Goal: Task Accomplishment & Management: Manage account settings

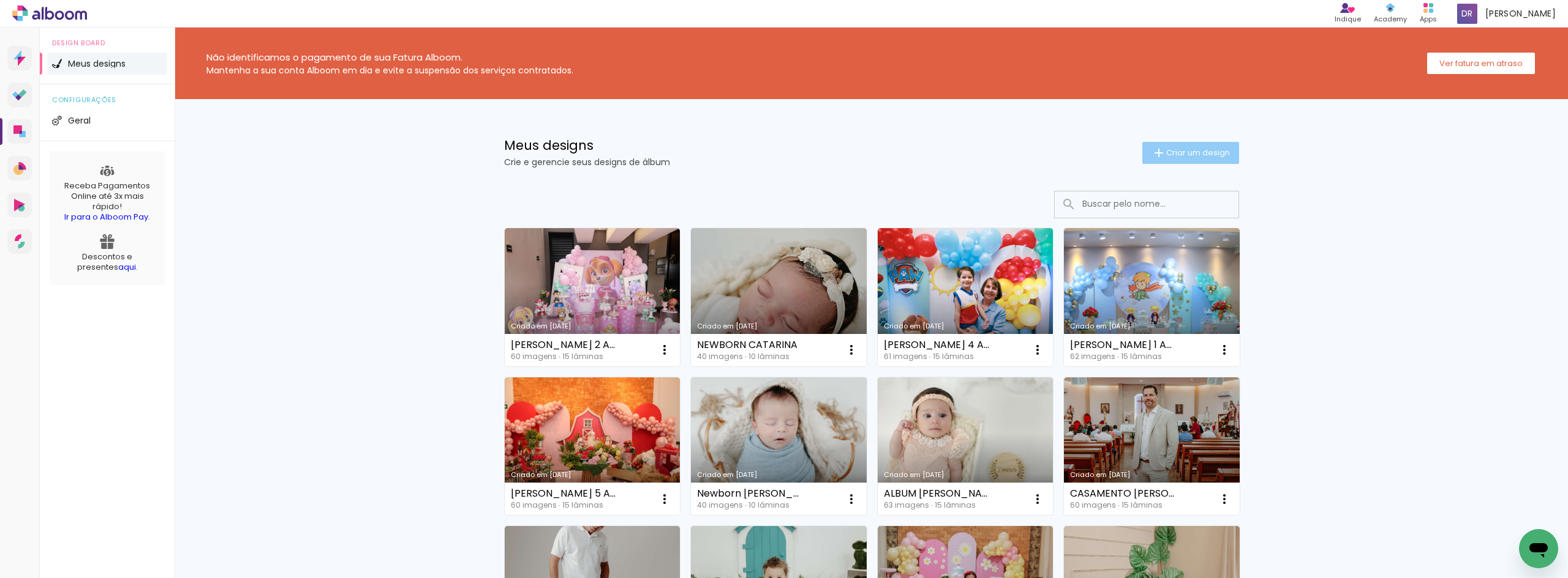
click at [1189, 148] on span "Criar um design" at bounding box center [1198, 152] width 64 height 8
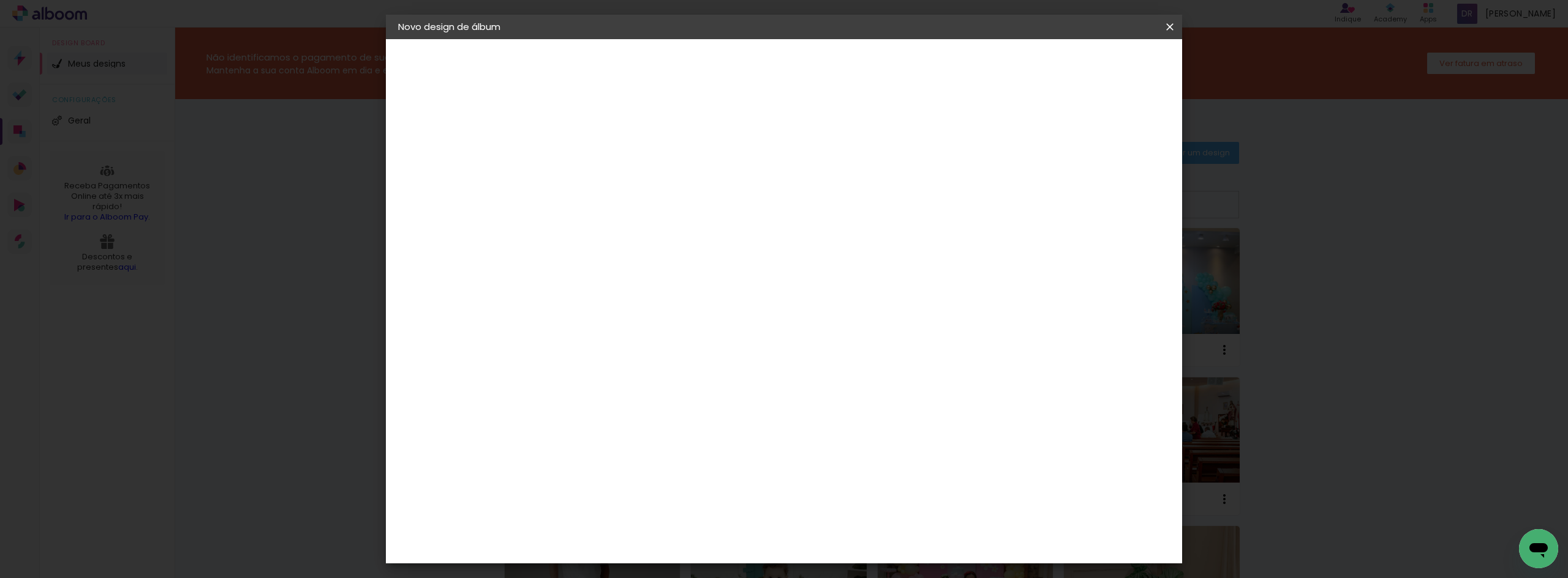
click at [599, 168] on input at bounding box center [599, 164] width 0 height 19
type input "liz 9 anos"
type paper-input "liz 9 anos"
click at [0, 0] on slot "Avançar" at bounding box center [0, 0] width 0 height 0
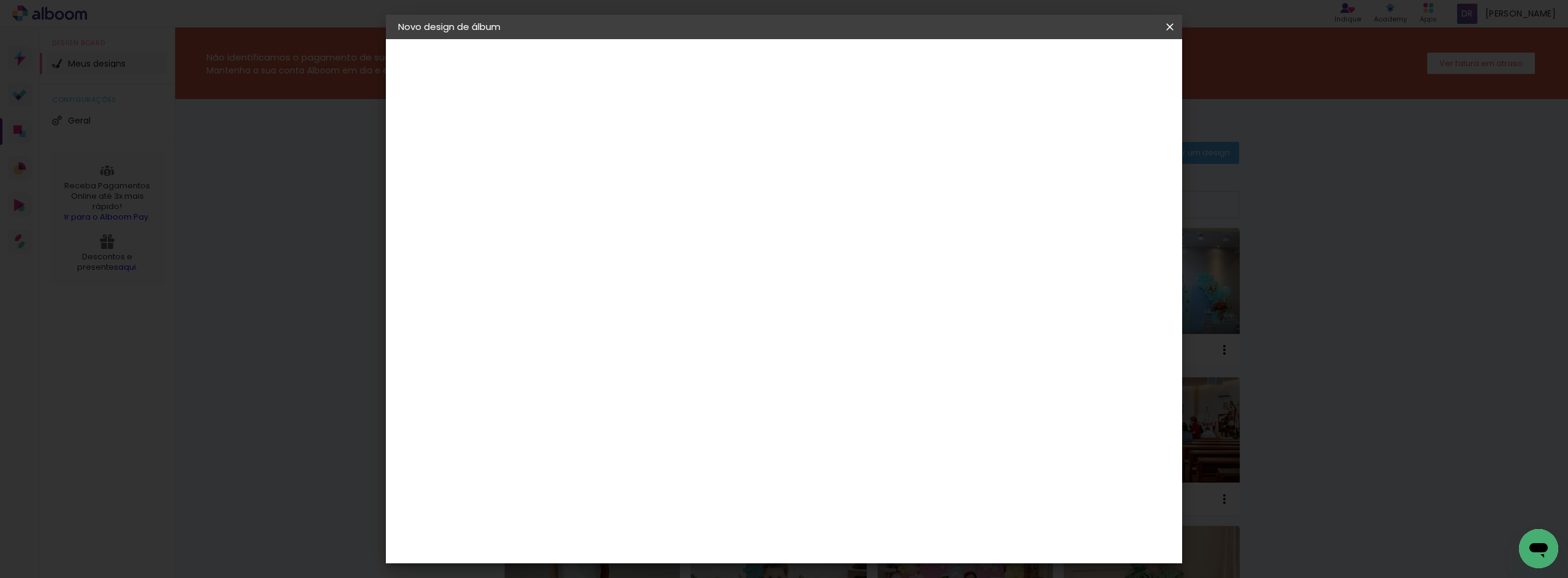
click at [616, 454] on div "Clan Color" at bounding box center [603, 463] width 26 height 19
click at [827, 73] on paper-button "Avançar" at bounding box center [797, 65] width 60 height 20
click at [681, 435] on span "20 × 20" at bounding box center [652, 447] width 57 height 25
click at [0, 0] on slot "Avançar" at bounding box center [0, 0] width 0 height 0
click at [1087, 78] on header "Revisão Verifique as configurações do seu álbum. Voltar Iniciar design" at bounding box center [834, 71] width 578 height 63
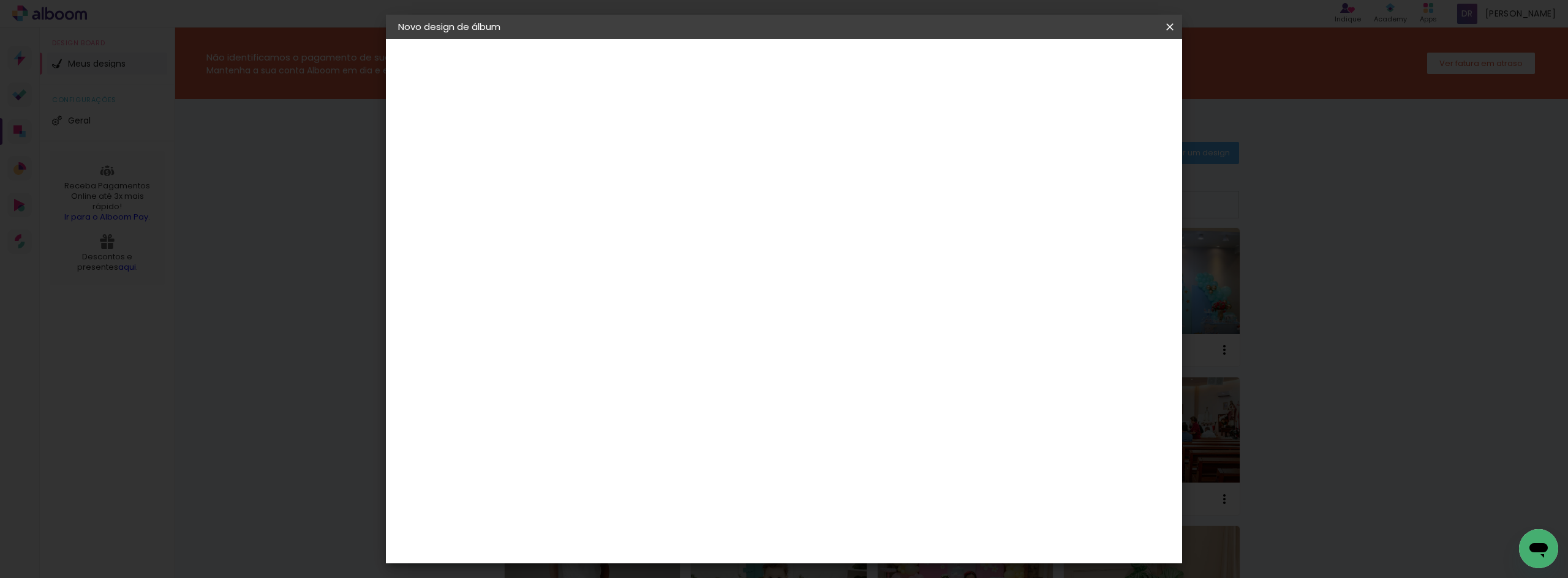
click at [1094, 69] on span "Iniciar design" at bounding box center [1066, 64] width 56 height 8
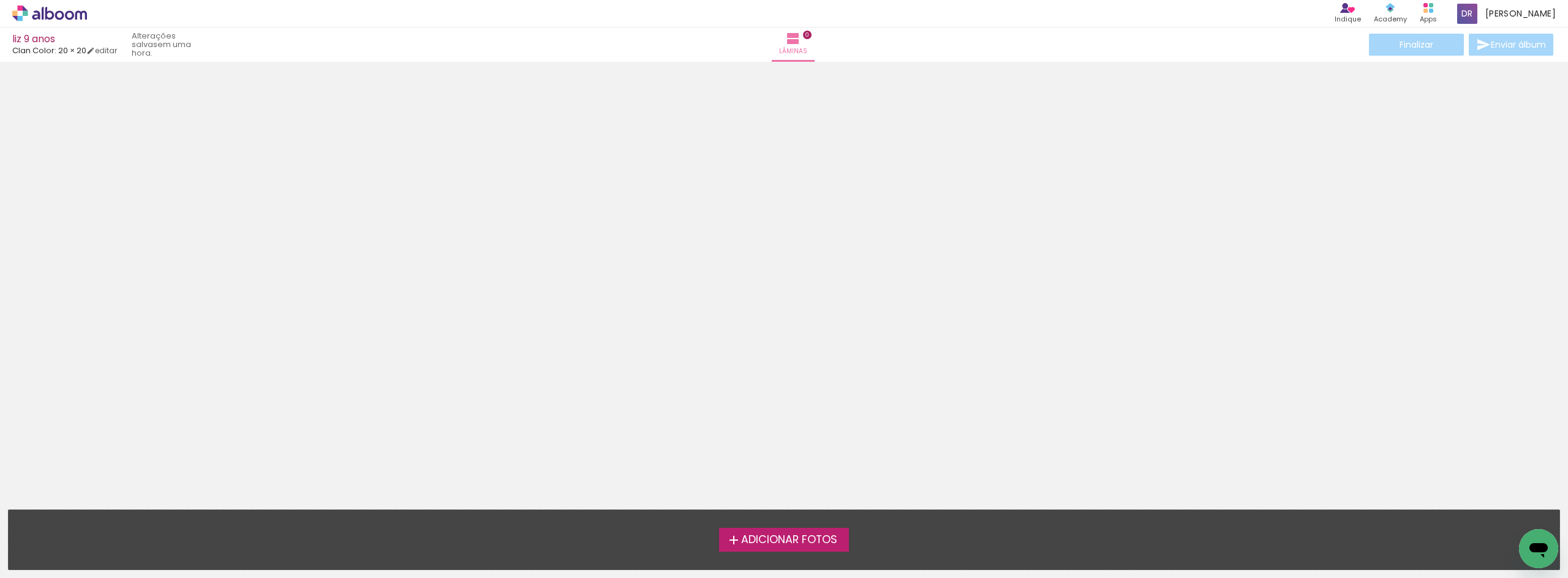
click at [800, 538] on span "Adicionar Fotos" at bounding box center [789, 541] width 97 height 11
click at [0, 0] on input "file" at bounding box center [0, 0] width 0 height 0
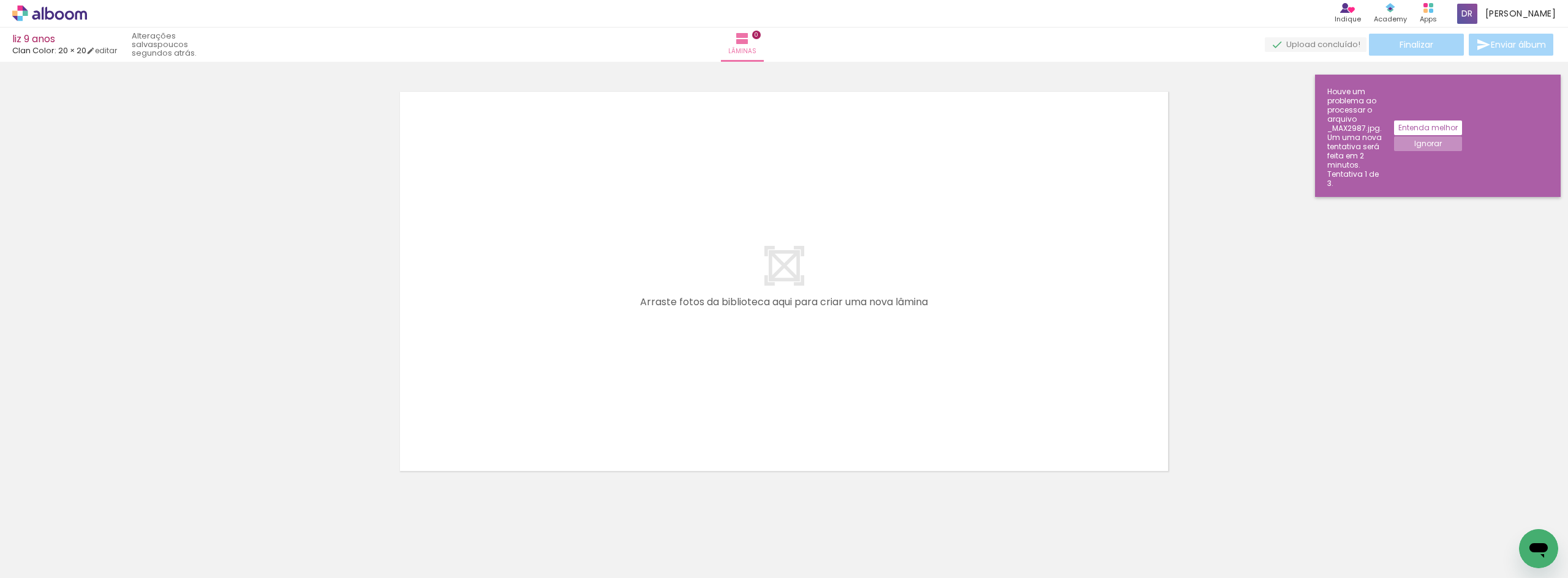
click at [1290, 43] on quentale-upload-monitor at bounding box center [1315, 45] width 102 height 15
click at [1462, 136] on paper-button "Ignorar" at bounding box center [1427, 144] width 68 height 15
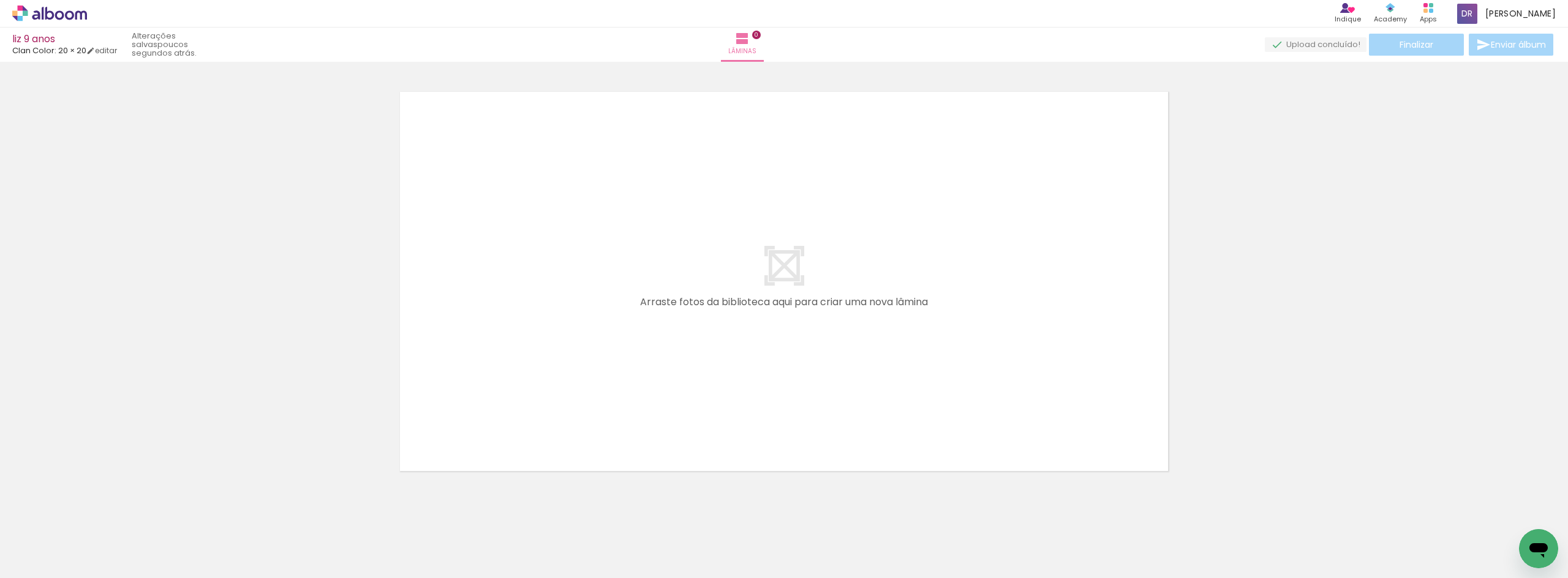
click at [1332, 187] on div at bounding box center [784, 265] width 1568 height 431
click at [1293, 45] on quentale-upload-monitor at bounding box center [1315, 45] width 102 height 15
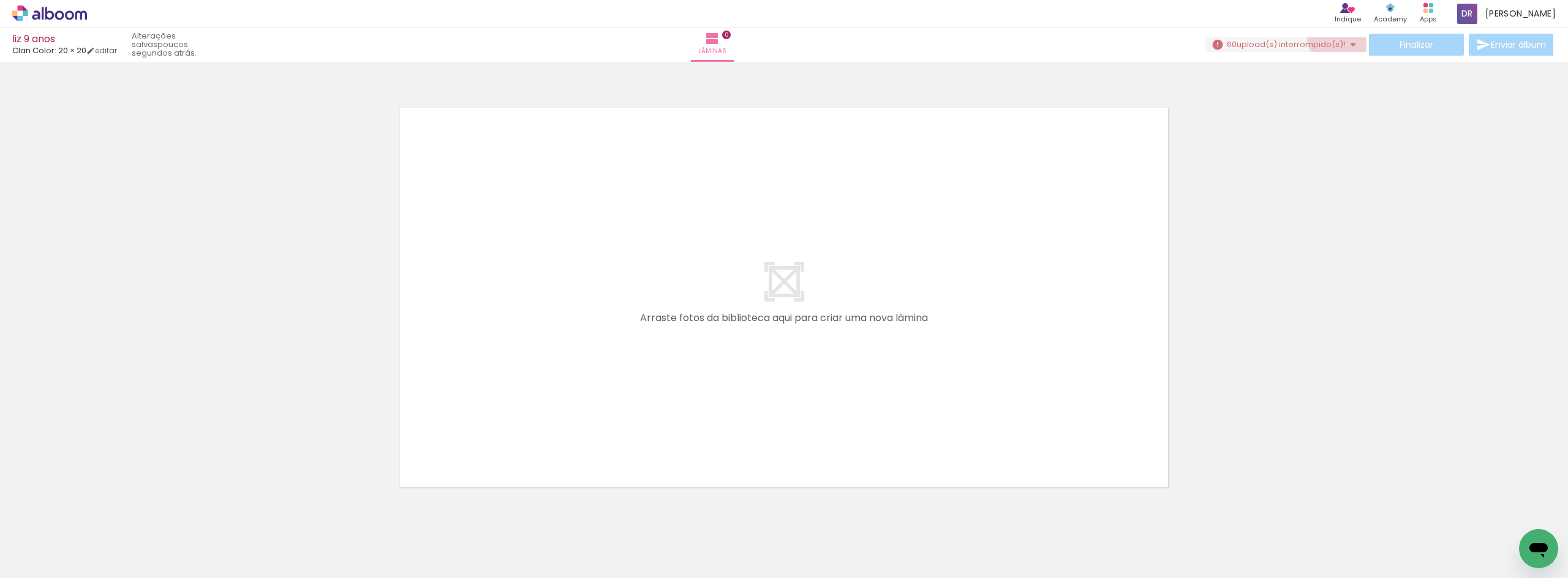
click at [1334, 37] on paper-button "60 upload(s) interrompido(s)!" at bounding box center [1286, 45] width 162 height 15
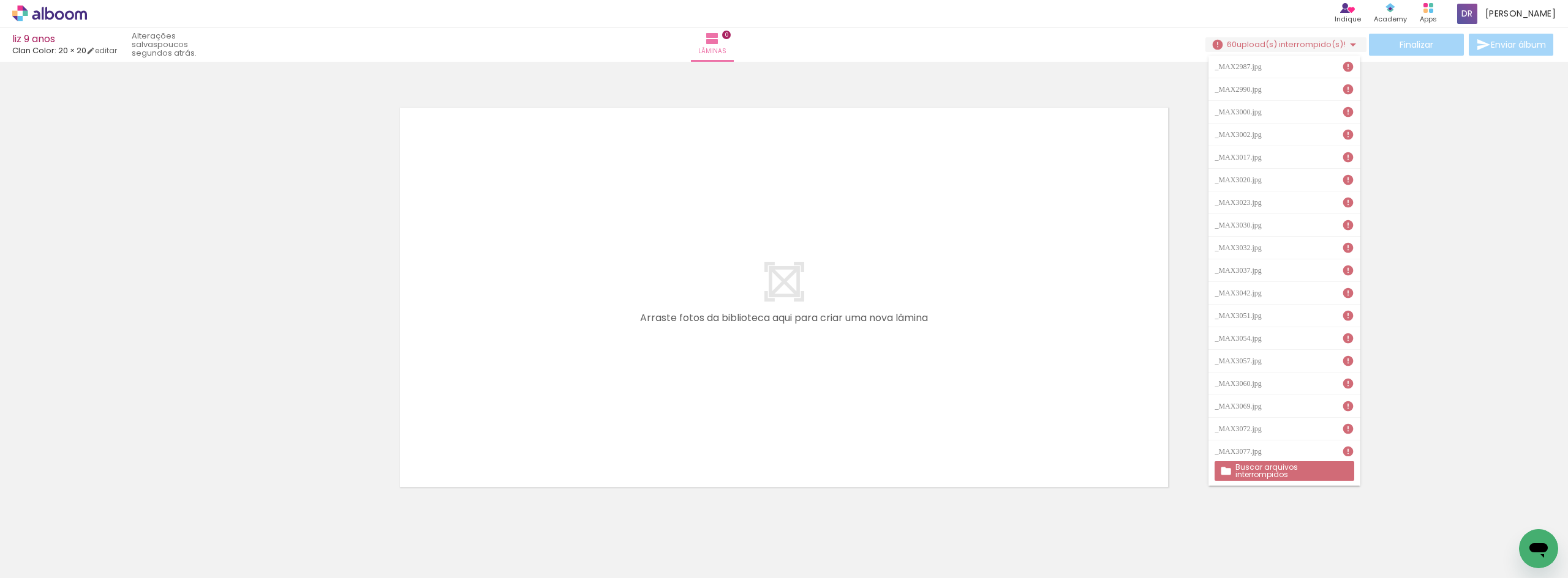
click at [0, 0] on slot "Buscar arquivos interrompidos" at bounding box center [0, 0] width 0 height 0
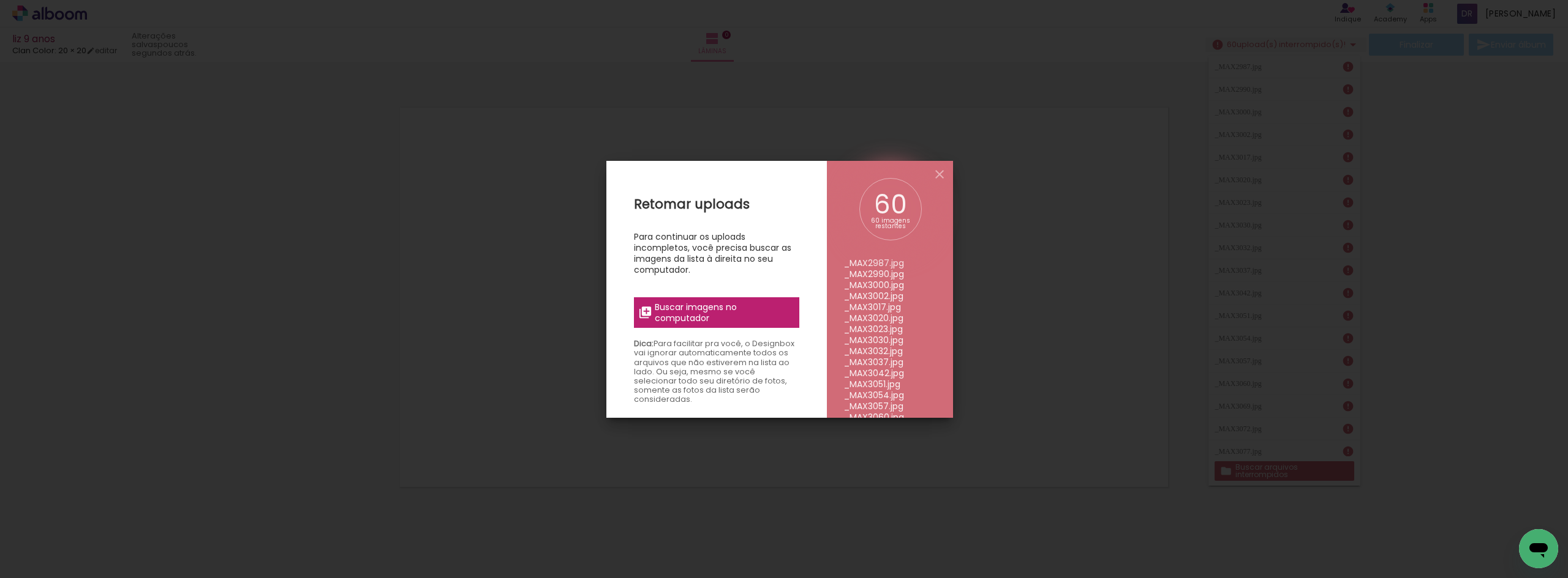
click at [745, 317] on span "Buscar imagens no computador" at bounding box center [722, 313] width 136 height 22
click at [0, 0] on input "file" at bounding box center [0, 0] width 0 height 0
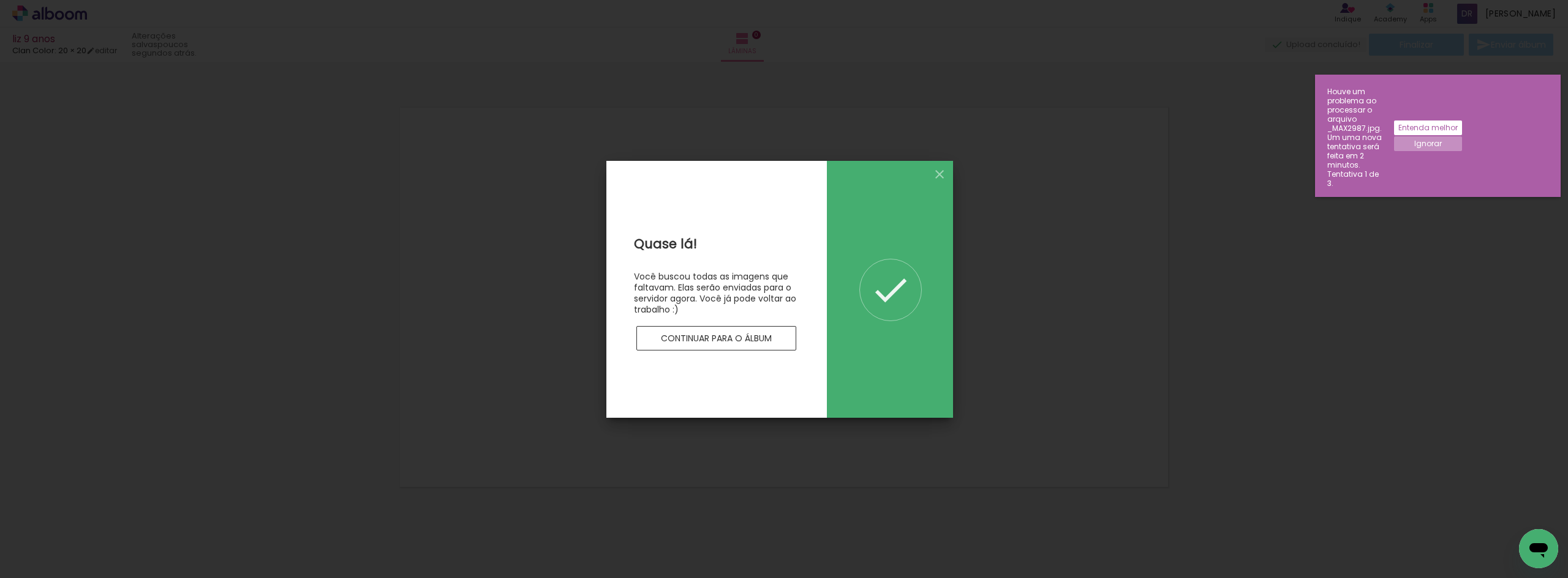
click at [736, 346] on paper-button "Continuar para o álbum" at bounding box center [716, 339] width 161 height 24
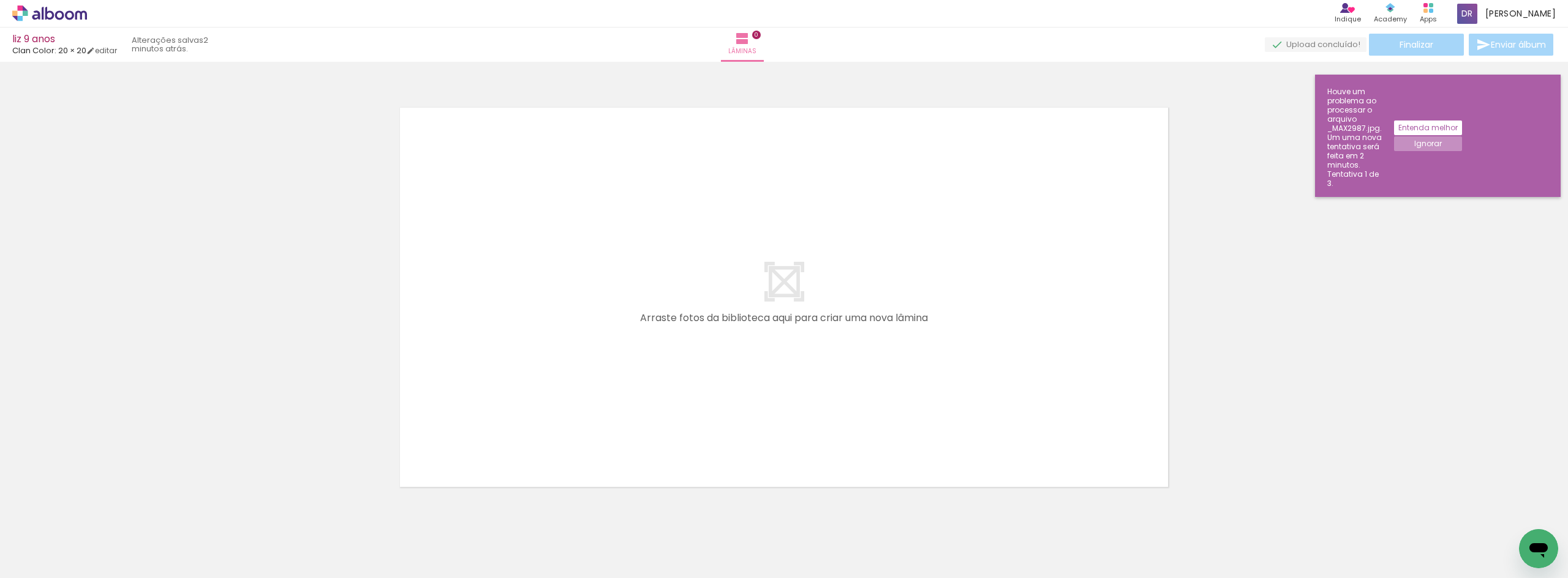
click at [0, 0] on slot "Entenda melhor" at bounding box center [0, 0] width 0 height 0
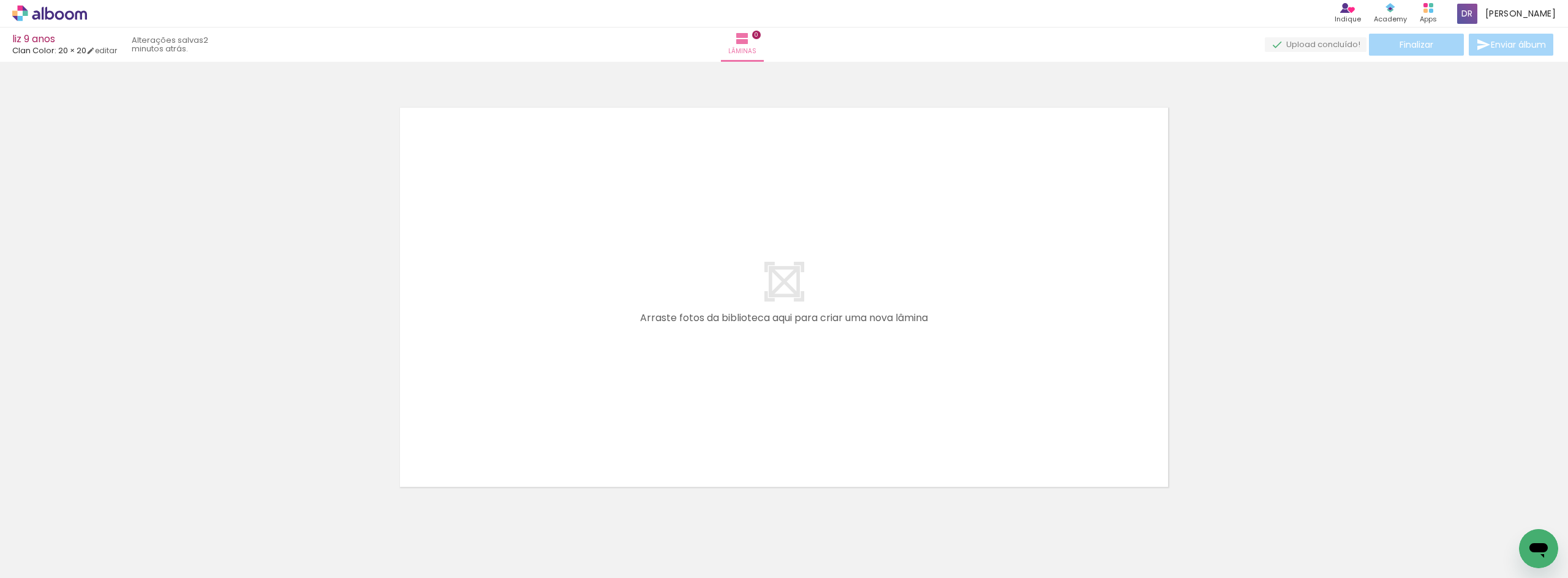
drag, startPoint x: 321, startPoint y: 537, endPoint x: 496, endPoint y: 338, distance: 265.0
click at [496, 338] on quentale-workspace at bounding box center [784, 289] width 1568 height 578
drag, startPoint x: 512, startPoint y: 269, endPoint x: 498, endPoint y: 273, distance: 14.6
click at [500, 273] on quentale-layouter at bounding box center [784, 297] width 789 height 400
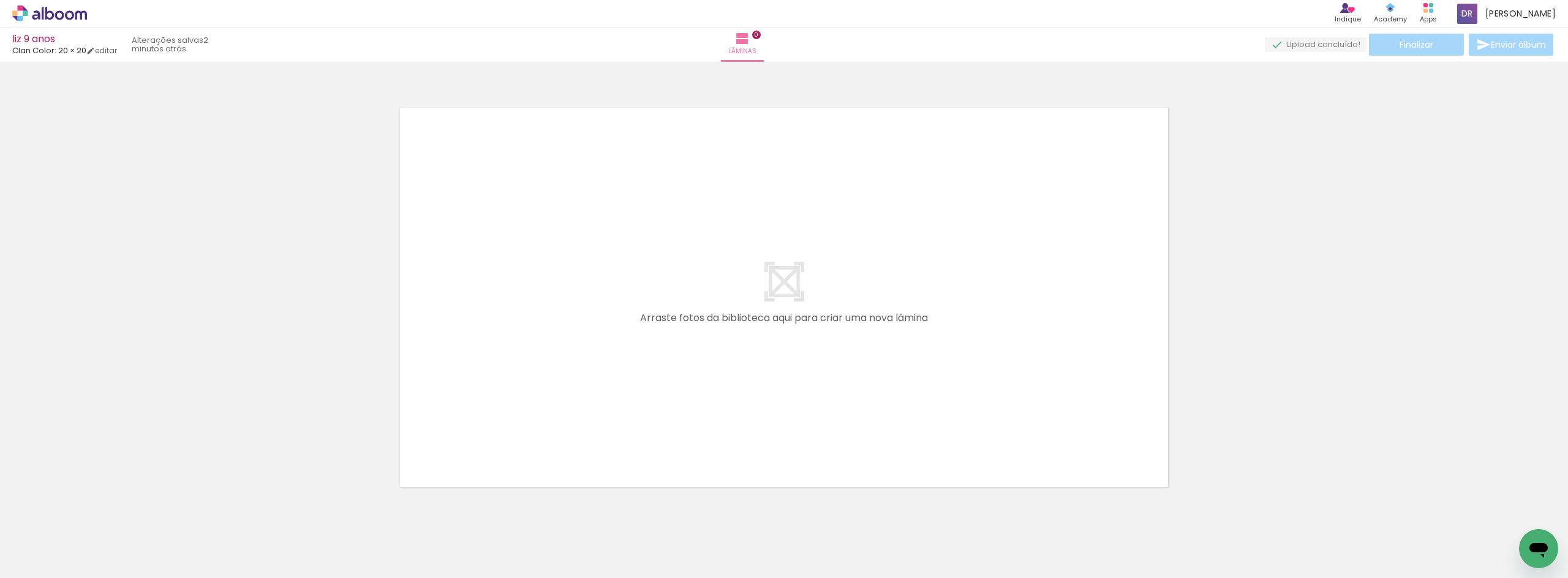
click at [475, 293] on quentale-layouter at bounding box center [784, 297] width 789 height 400
drag, startPoint x: 475, startPoint y: 293, endPoint x: 475, endPoint y: 301, distance: 8.0
click at [475, 301] on quentale-layouter at bounding box center [784, 297] width 789 height 400
drag, startPoint x: 523, startPoint y: 303, endPoint x: 1567, endPoint y: 373, distance: 1046.3
click at [1567, 373] on div "Confirmar Cancelar" at bounding box center [784, 320] width 1568 height 517
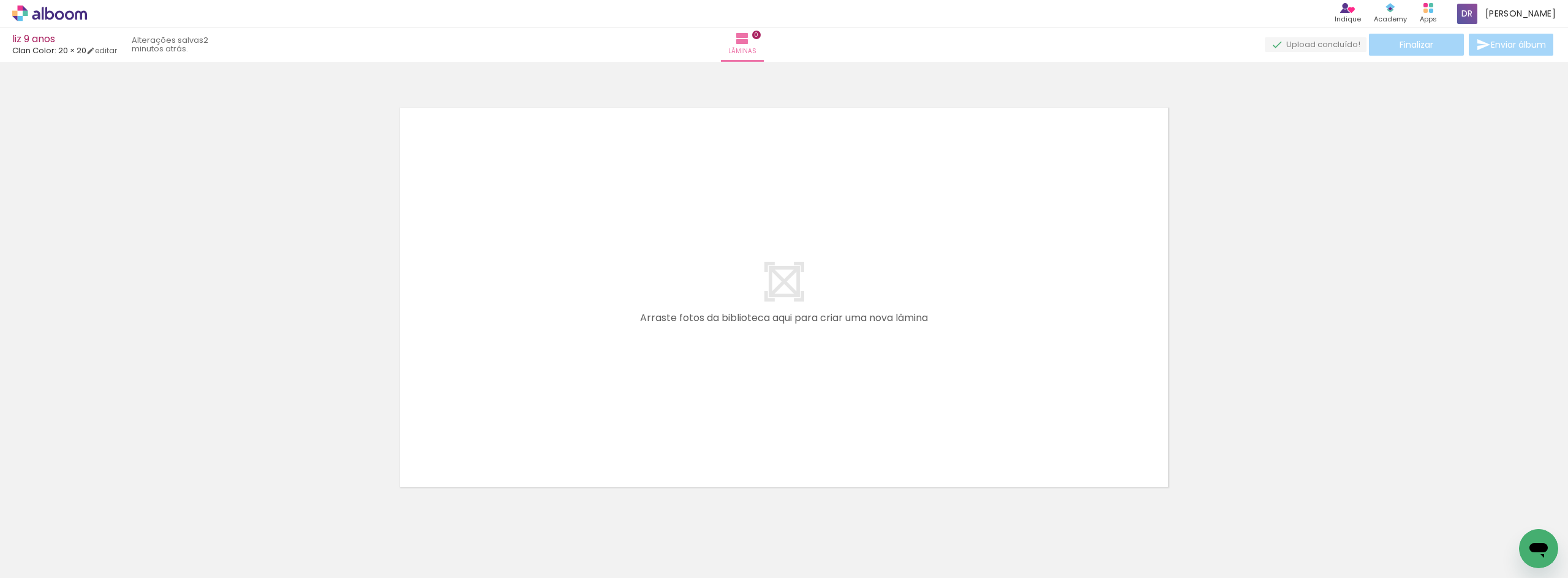
click at [626, 383] on div at bounding box center [784, 281] width 1568 height 431
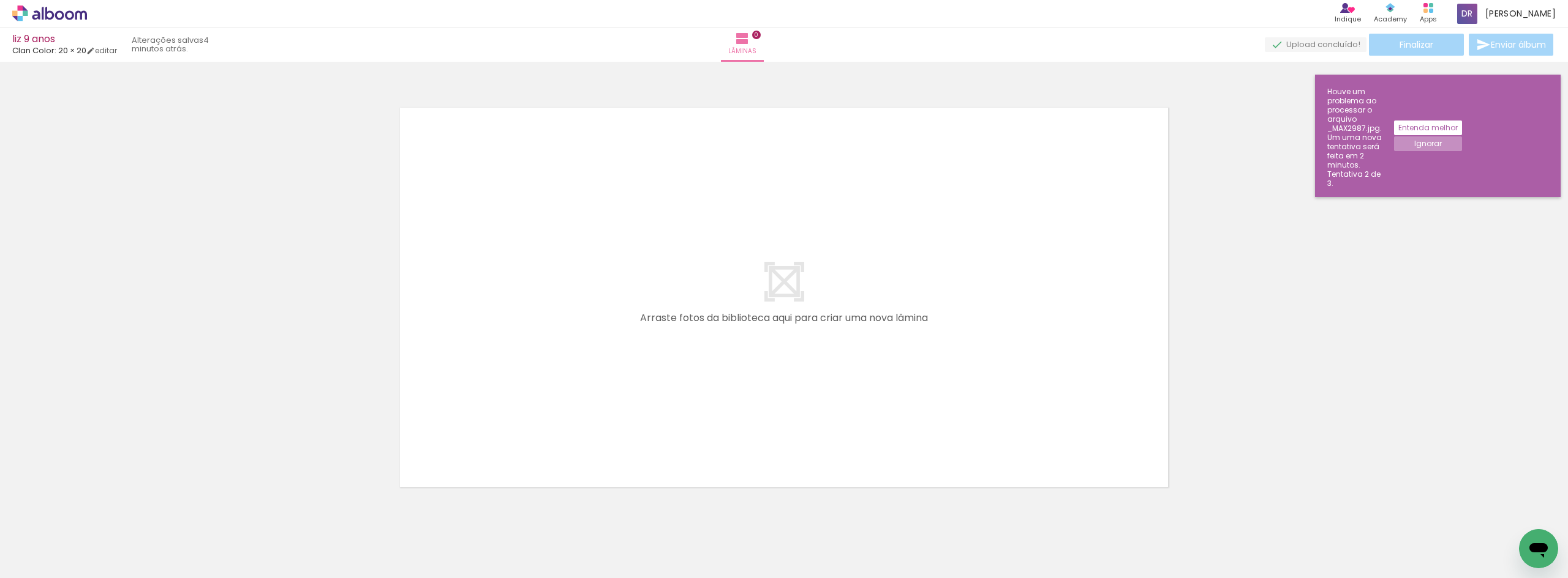
click at [1462, 136] on paper-button "Ignorar" at bounding box center [1427, 144] width 68 height 15
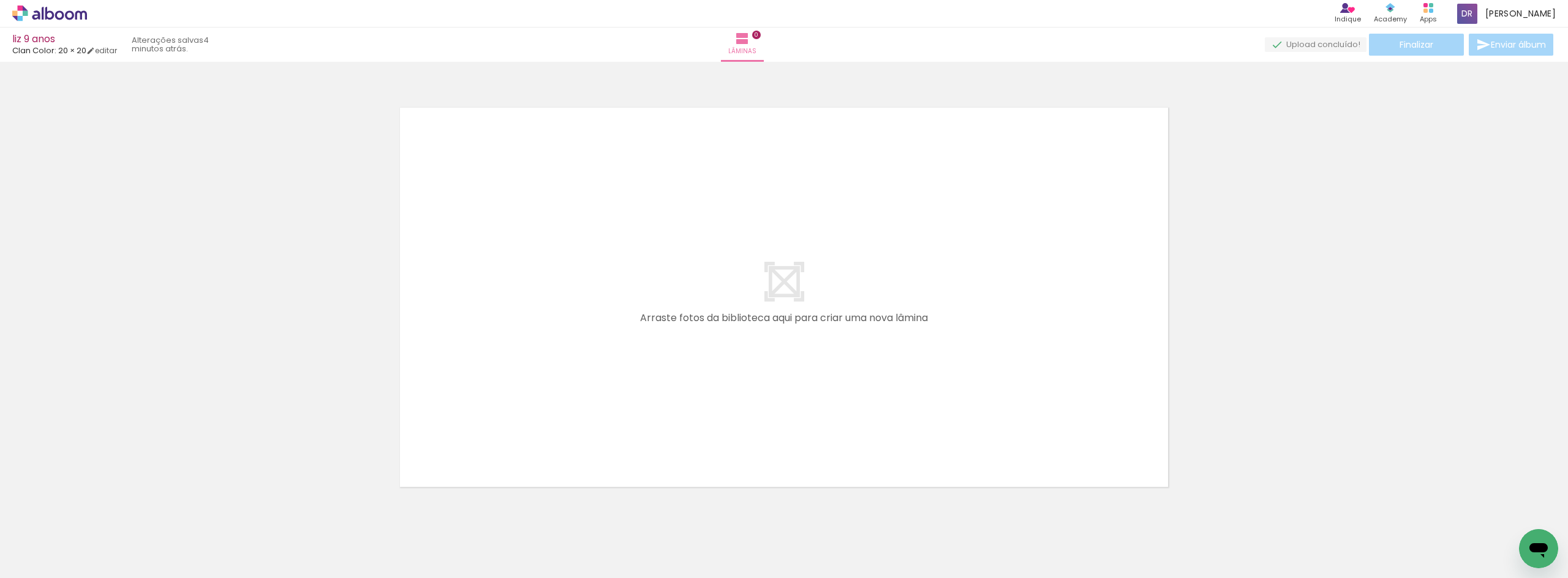
drag, startPoint x: 1009, startPoint y: 364, endPoint x: 727, endPoint y: 491, distance: 309.3
click at [727, 491] on div at bounding box center [784, 281] width 1568 height 431
click at [1269, 51] on paper-button "60 upload(s) interrompido(s)!" at bounding box center [1286, 45] width 162 height 15
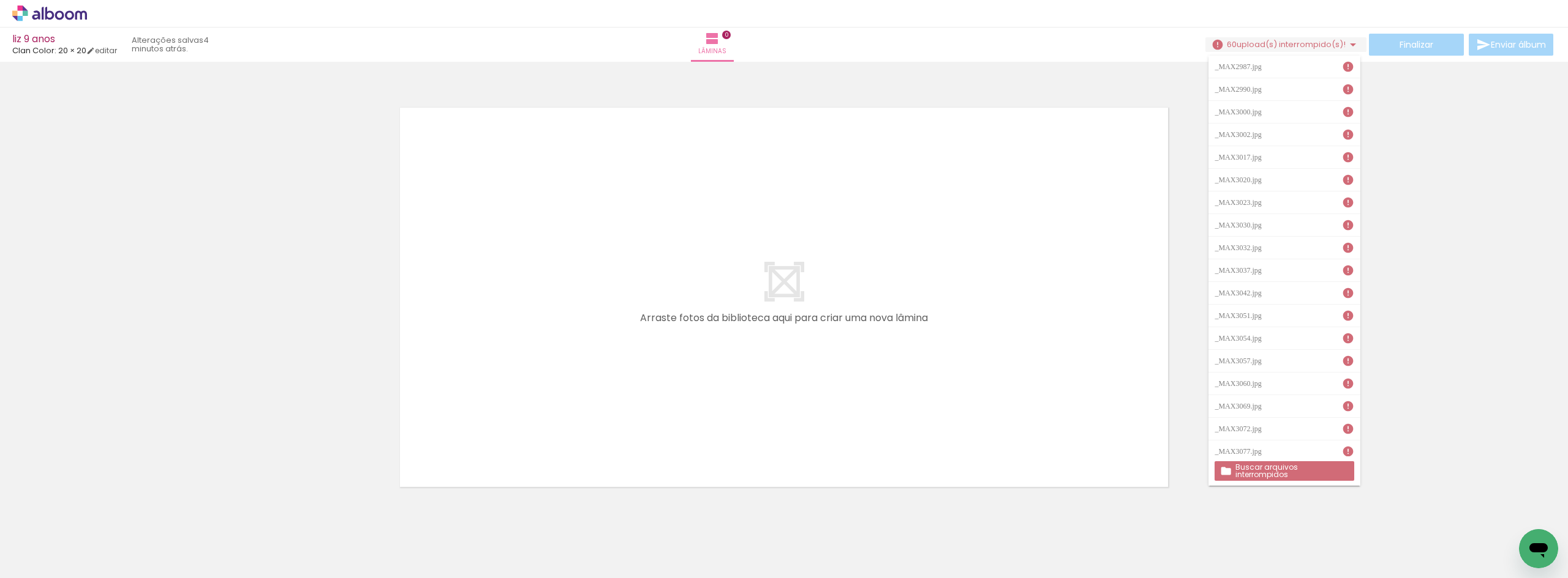
click at [0, 0] on slot "Buscar arquivos interrompidos" at bounding box center [0, 0] width 0 height 0
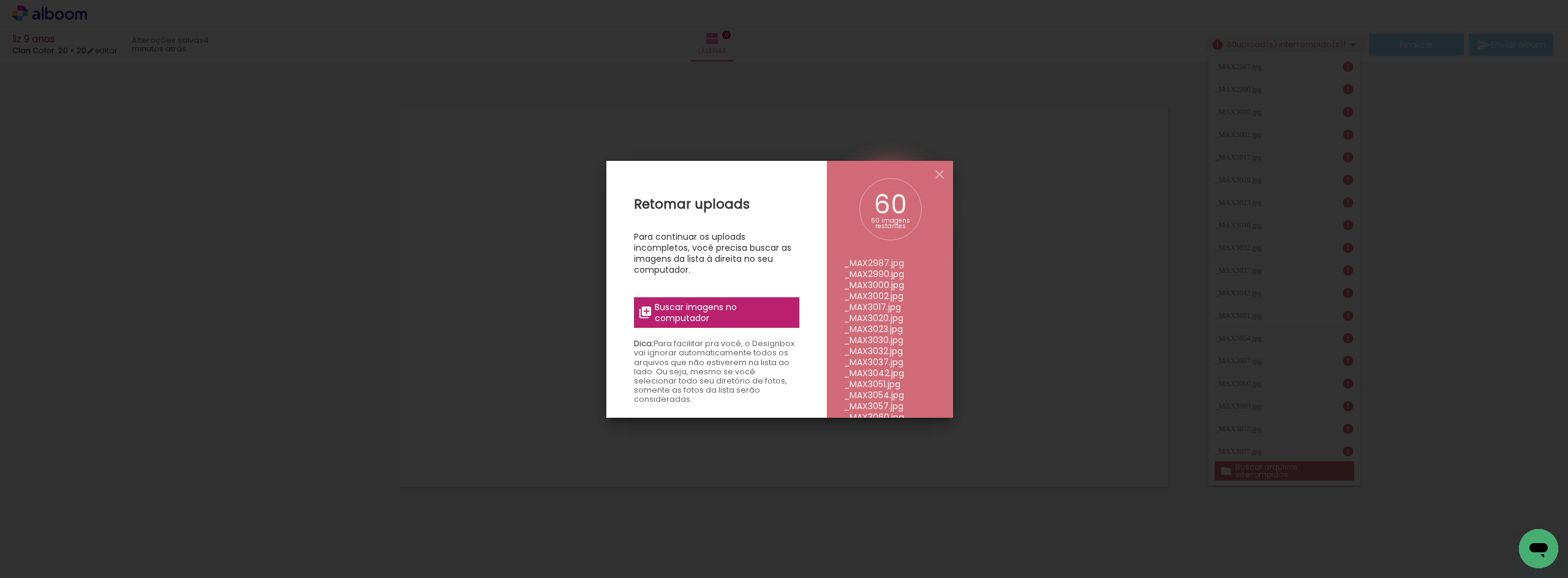
drag, startPoint x: 740, startPoint y: 307, endPoint x: 732, endPoint y: 312, distance: 9.4
click at [732, 312] on span "Buscar imagens no computador" at bounding box center [722, 313] width 136 height 22
click at [0, 0] on input "file" at bounding box center [0, 0] width 0 height 0
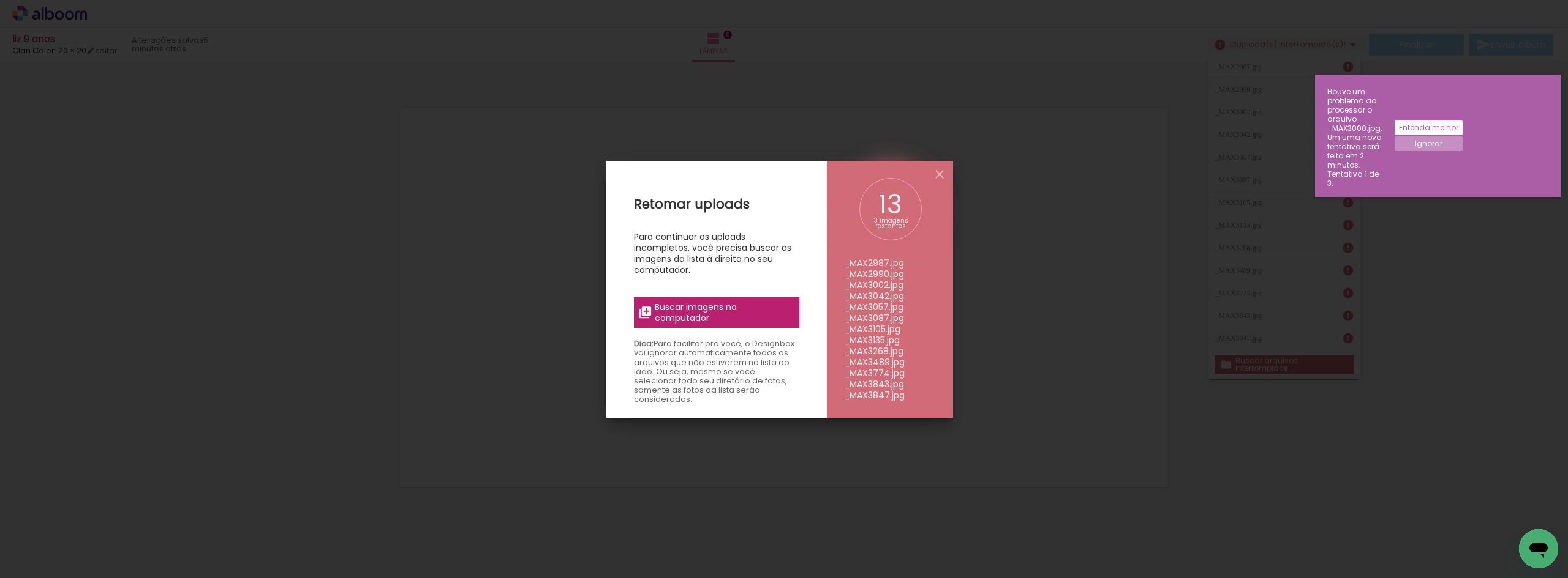
click at [958, 277] on iron-overlay-backdrop at bounding box center [784, 289] width 1568 height 578
click at [942, 176] on iron-icon at bounding box center [940, 174] width 15 height 15
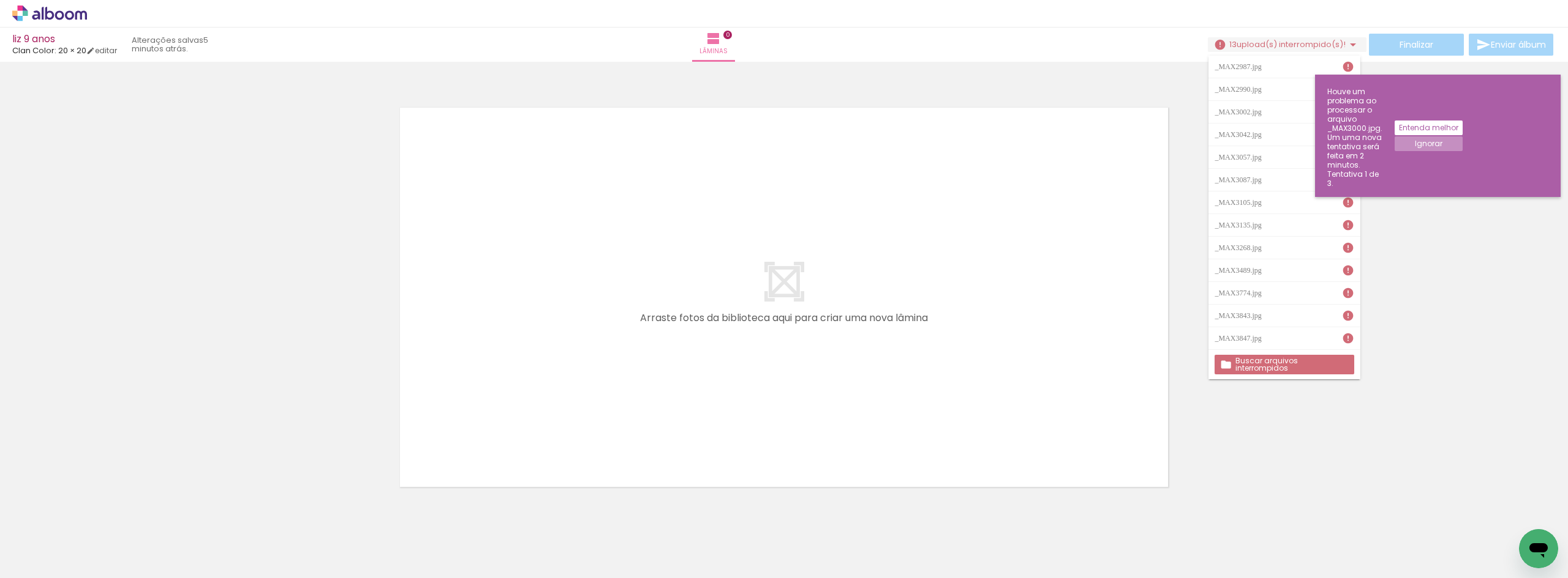
click at [0, 0] on slot "Ignorar" at bounding box center [0, 0] width 0 height 0
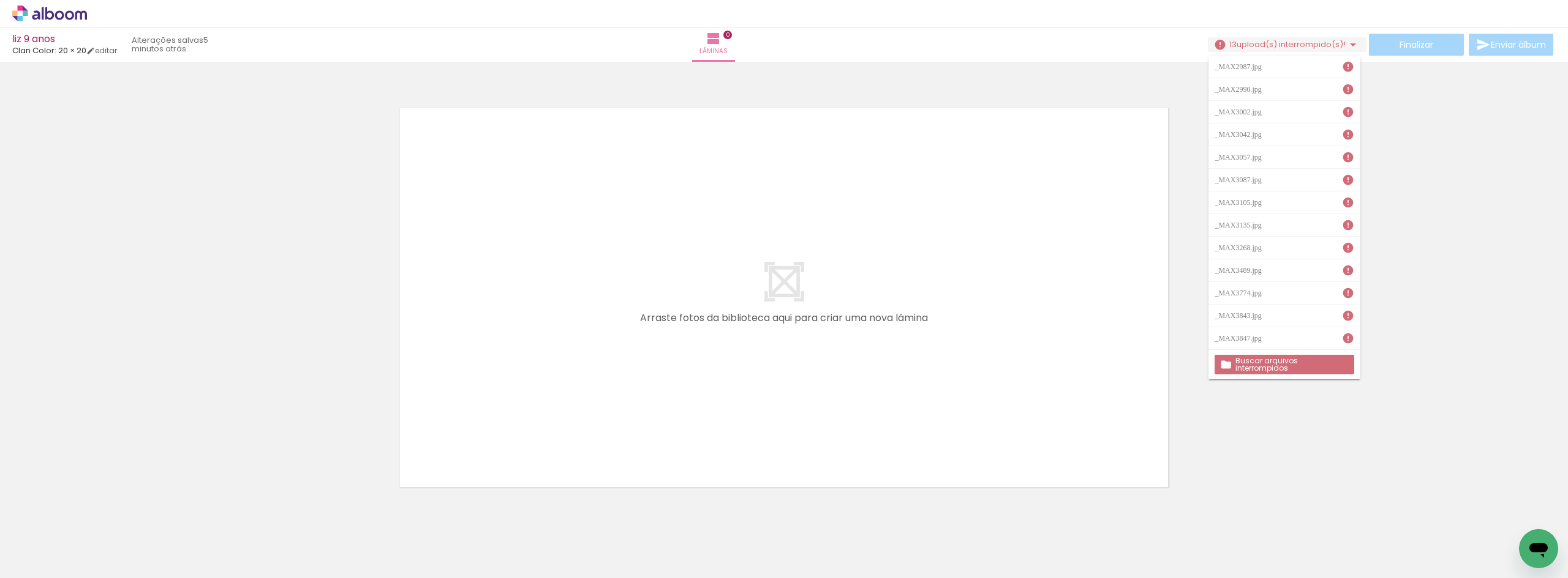
click at [1353, 64] on iron-icon at bounding box center [1347, 66] width 12 height 12
click at [1341, 68] on iron-icon at bounding box center [1347, 66] width 12 height 12
click at [1313, 165] on paper-item "_MAX3057.jpg" at bounding box center [1284, 158] width 151 height 22
drag, startPoint x: 1288, startPoint y: 191, endPoint x: 1203, endPoint y: 312, distance: 147.9
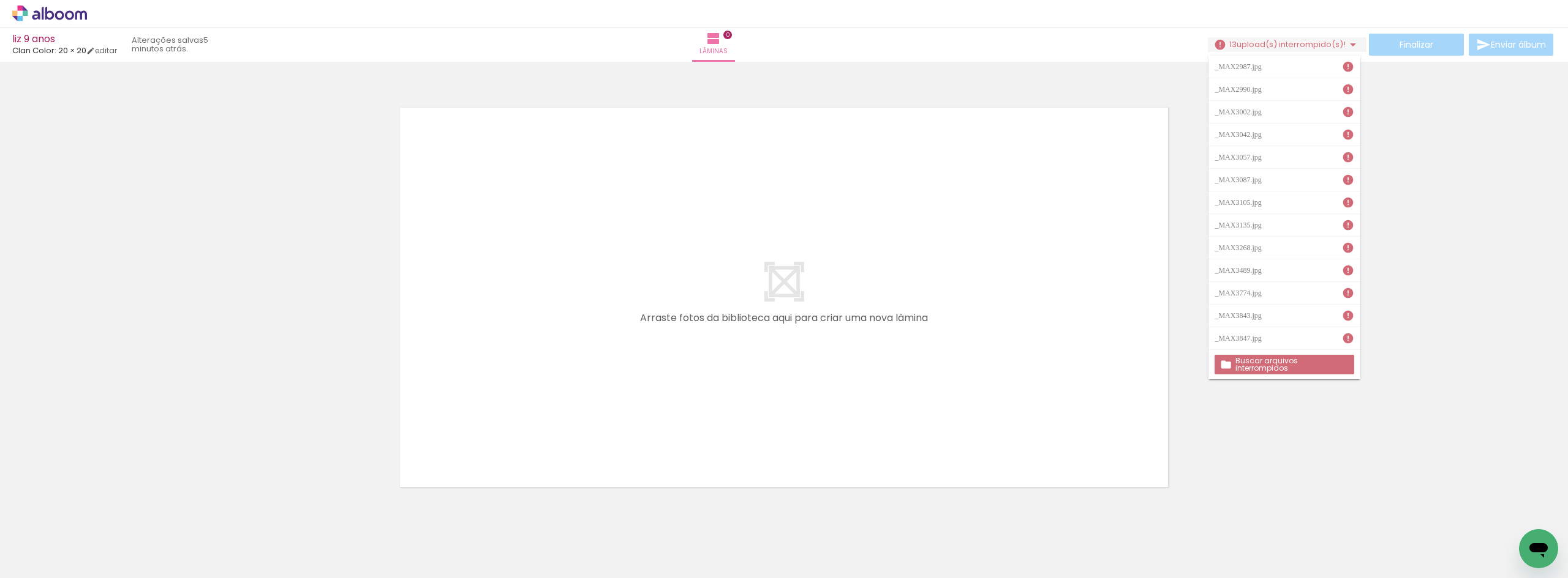
click at [1217, 277] on div "_MAX2987.jpg _MAX2990.jpg _MAX3002.jpg _MAX3042.jpg _MAX3057.jpg _MAX3087.jpg _…" at bounding box center [1284, 202] width 151 height 294
click at [1244, 357] on paper-button "Buscar arquivos interrompidos" at bounding box center [1284, 365] width 139 height 19
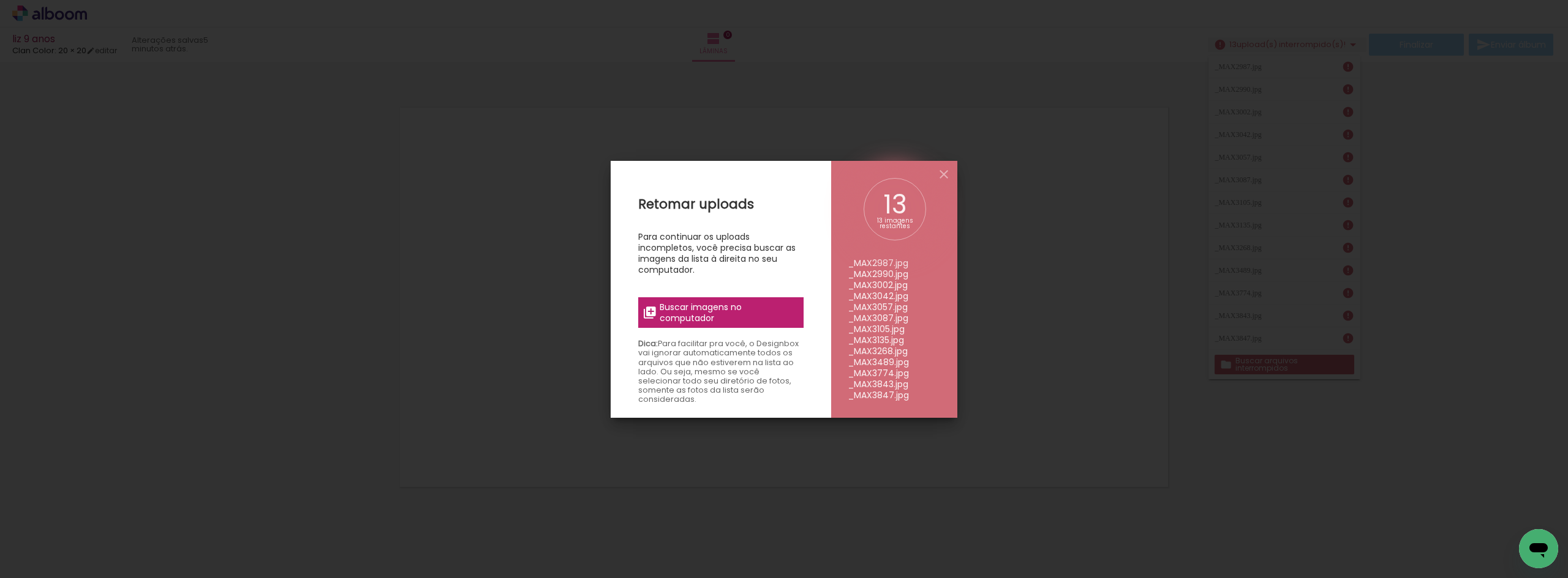
click at [715, 302] on span "Buscar imagens no computador" at bounding box center [727, 313] width 136 height 22
click at [0, 0] on input "file" at bounding box center [0, 0] width 0 height 0
click at [731, 312] on span "Buscar imagens no computador" at bounding box center [727, 313] width 136 height 22
click at [0, 0] on input "file" at bounding box center [0, 0] width 0 height 0
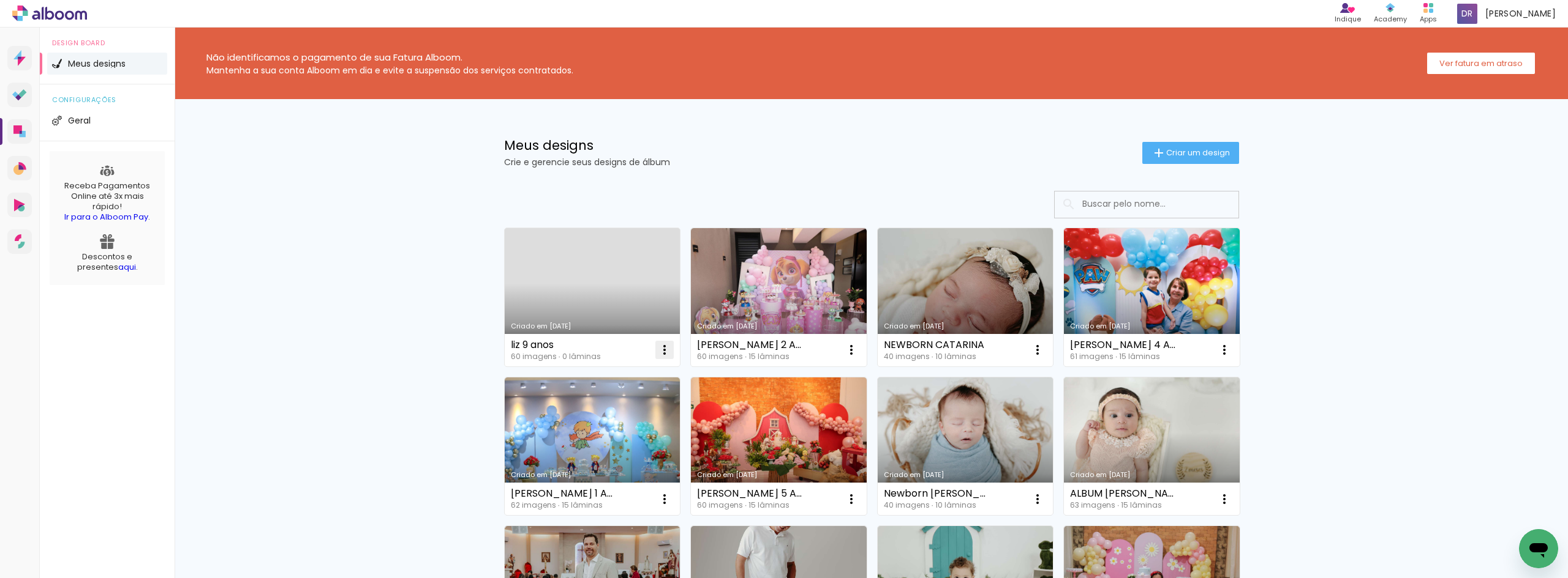
click at [661, 345] on iron-icon at bounding box center [665, 350] width 15 height 15
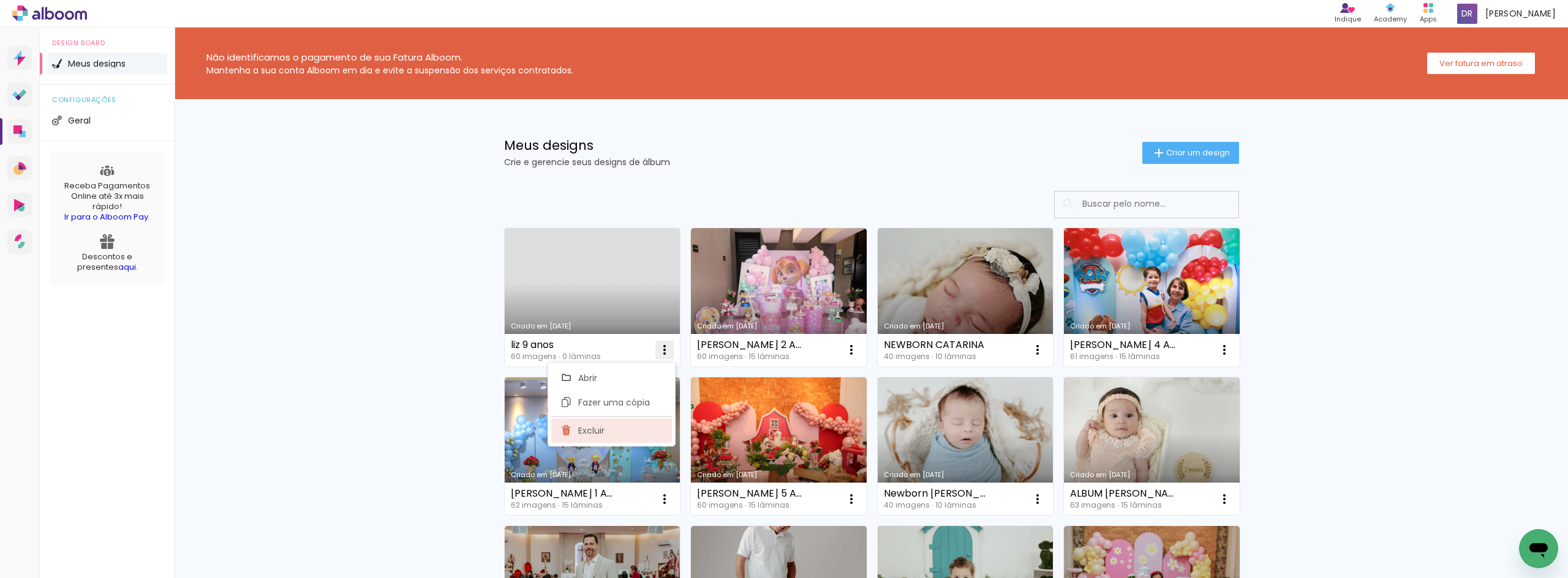
click at [604, 432] on paper-item "Excluir" at bounding box center [612, 430] width 121 height 24
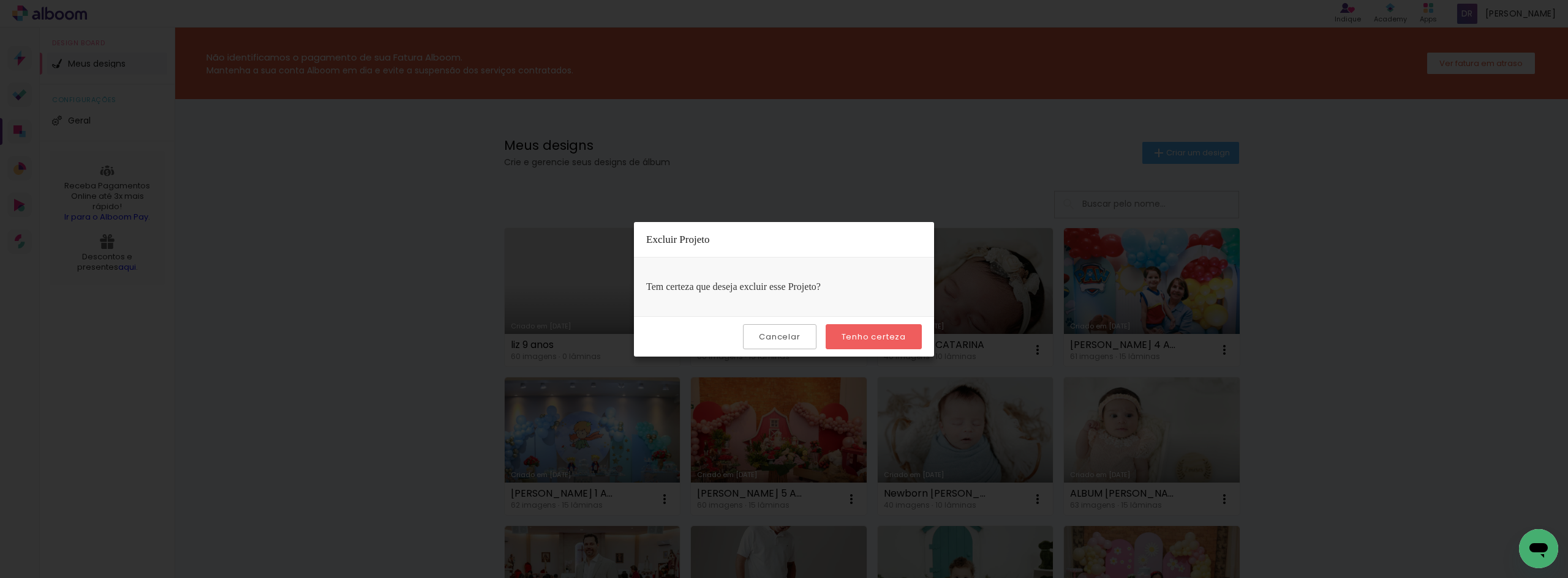
click at [0, 0] on slot "Tenho certeza" at bounding box center [0, 0] width 0 height 0
